Goal: Task Accomplishment & Management: Use online tool/utility

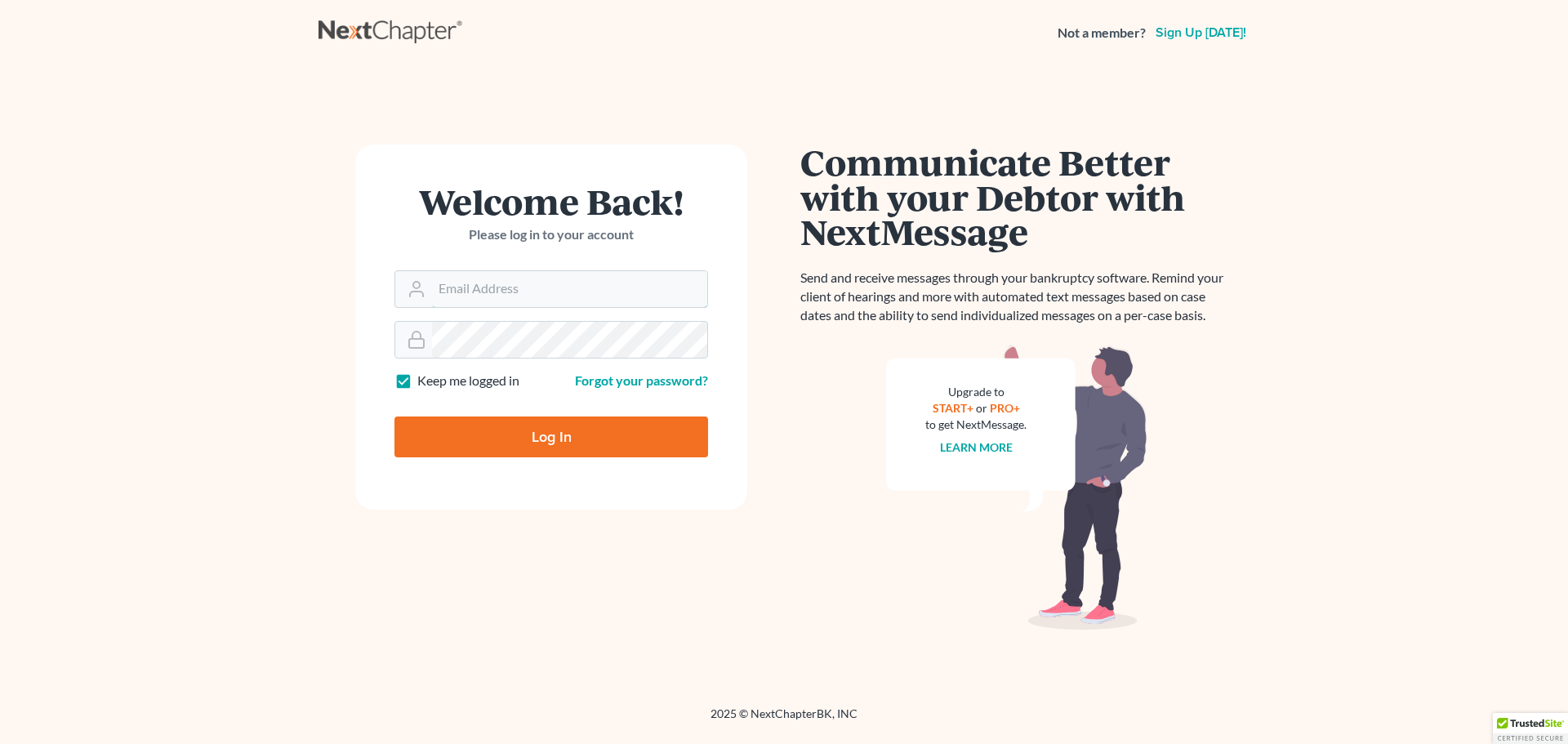
type input "[EMAIL_ADDRESS][DOMAIN_NAME]"
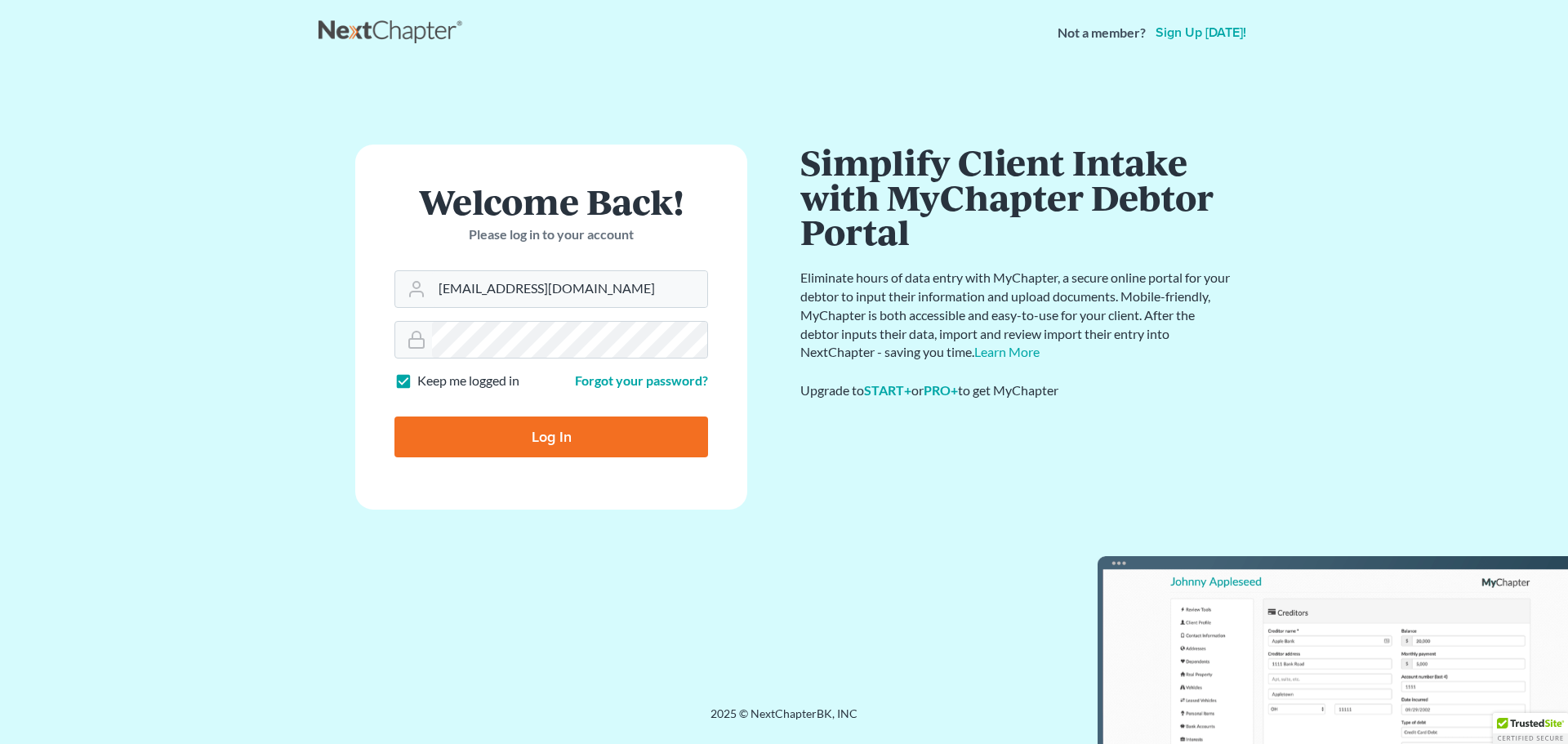
click at [512, 433] on input "Log In" at bounding box center [551, 436] width 313 height 41
type input "Thinking..."
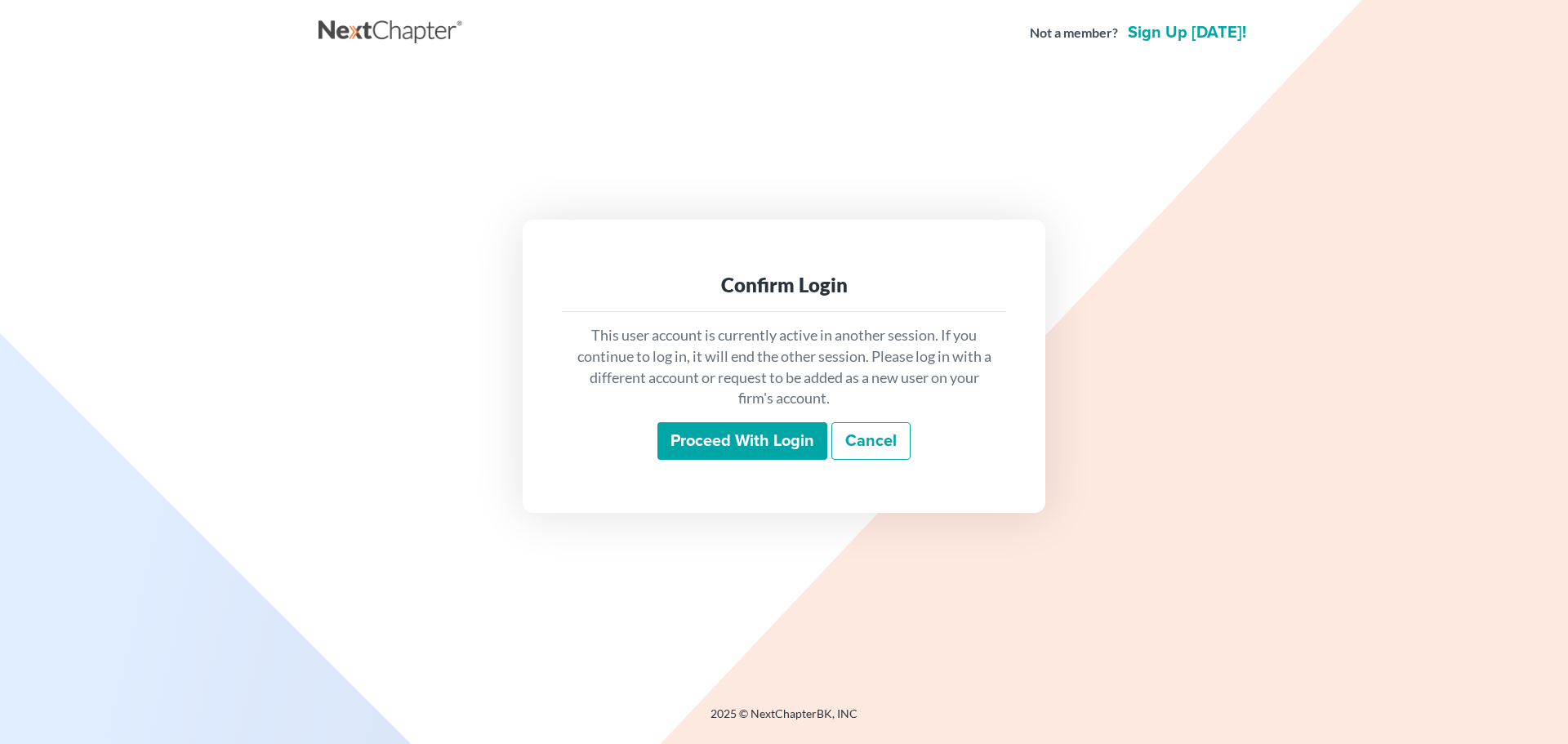
click at [788, 437] on input "Proceed with login" at bounding box center [742, 441] width 170 height 38
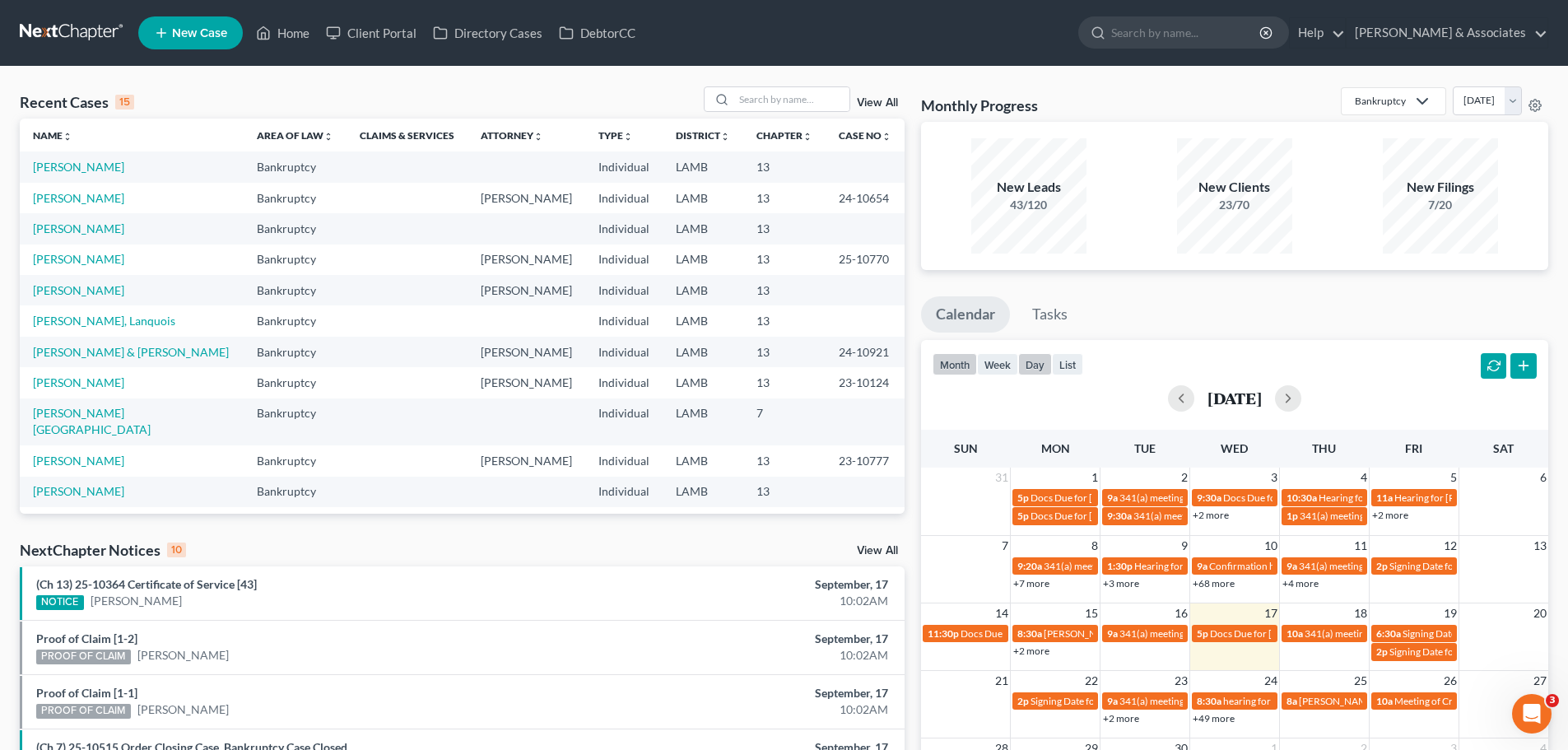
click at [1031, 364] on button "day" at bounding box center [1035, 364] width 34 height 22
